Goal: Transaction & Acquisition: Purchase product/service

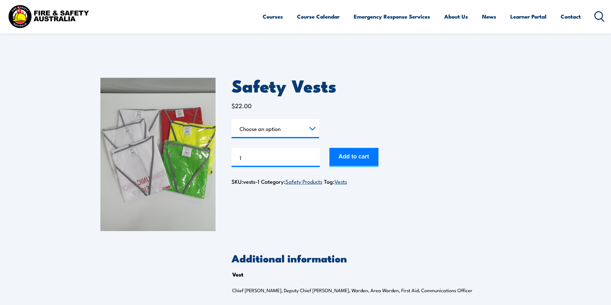
click at [176, 148] on img at bounding box center [157, 155] width 115 height 154
click at [269, 129] on select "Choose an option Chief Warden Deputy Chief Warden Warden Area Warden First Aid …" at bounding box center [275, 128] width 88 height 19
click at [231, 119] on select "Choose an option Chief Warden Deputy Chief Warden Warden Area Warden First Aid …" at bounding box center [275, 128] width 88 height 19
select select "First Aid"
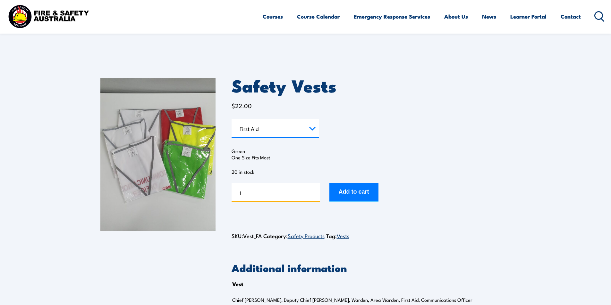
click at [265, 189] on input "1" at bounding box center [275, 192] width 88 height 19
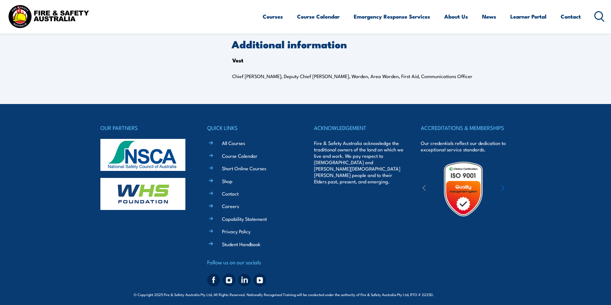
scroll to position [224, 0]
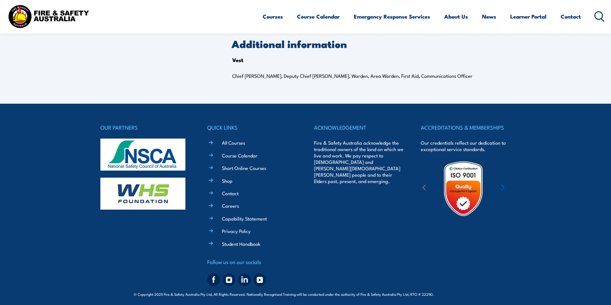
click at [129, 190] on img at bounding box center [142, 194] width 85 height 32
